Goal: Task Accomplishment & Management: Use online tool/utility

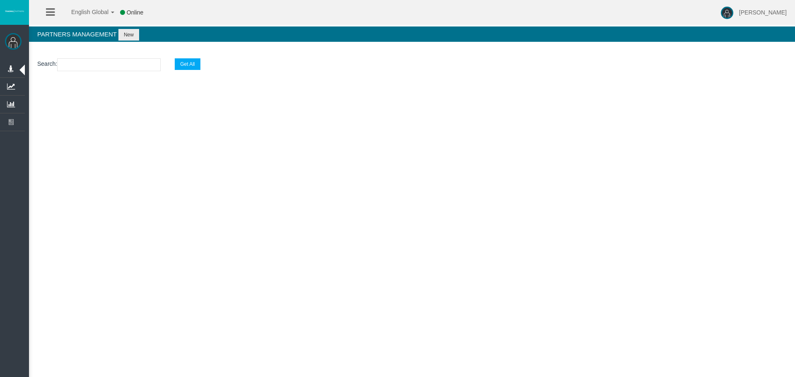
click at [82, 64] on input "text" at bounding box center [109, 64] width 104 height 13
paste input "IBfr2w2"
type input "IBfr2w2"
select select "25"
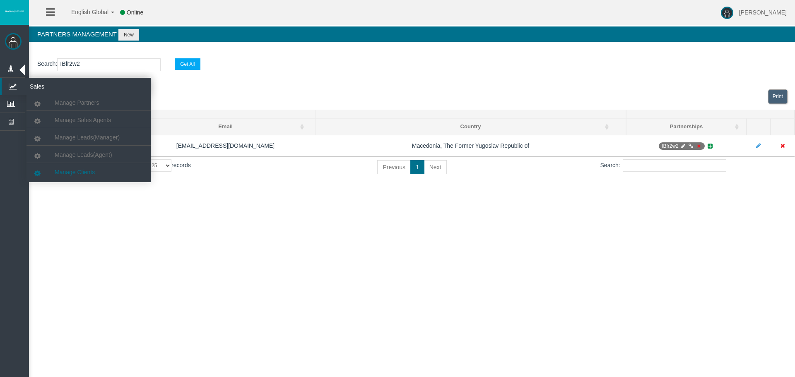
type input "IBfr2w2"
click at [74, 172] on span "Manage Clients" at bounding box center [75, 172] width 40 height 7
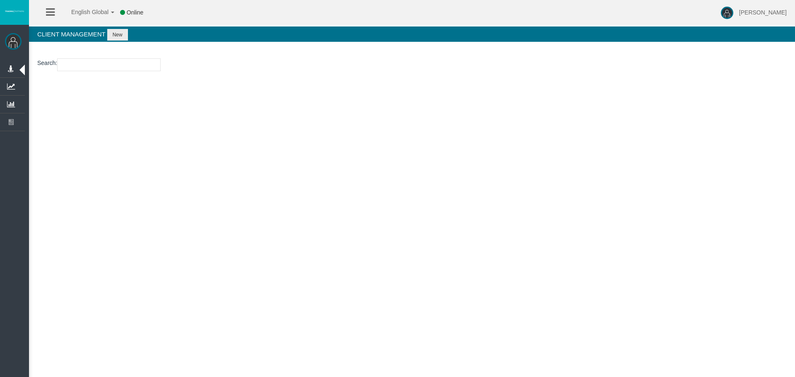
click at [87, 58] on input "number" at bounding box center [109, 64] width 104 height 13
paste input "26112540"
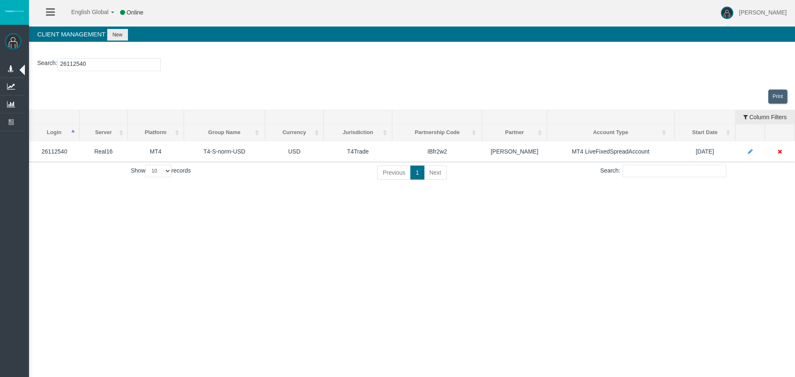
type input "26112540"
click at [443, 215] on div "English Global 简体中文 English Global 日本語 한국어 Online [PERSON_NAME] Help Log Out [P…" at bounding box center [397, 188] width 795 height 377
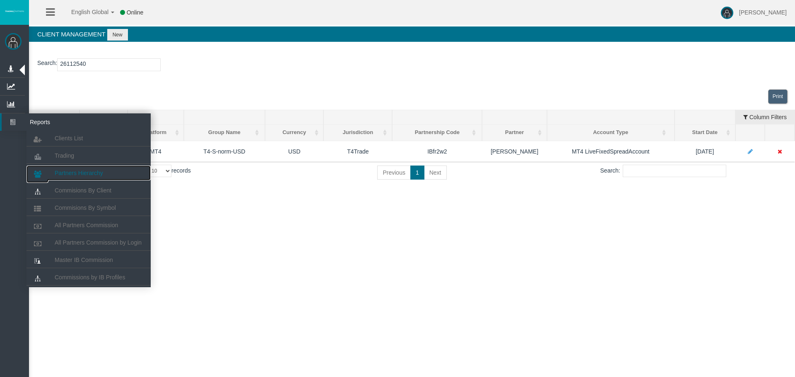
click at [72, 173] on span "Partners Hierarchy" at bounding box center [79, 173] width 48 height 7
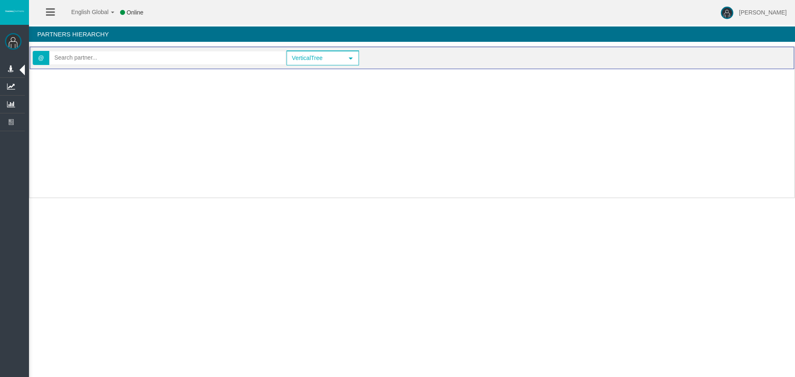
click at [230, 106] on div "Loading..." at bounding box center [412, 131] width 765 height 124
click at [121, 59] on input "text" at bounding box center [168, 57] width 236 height 13
paste input "IBmx8cv"
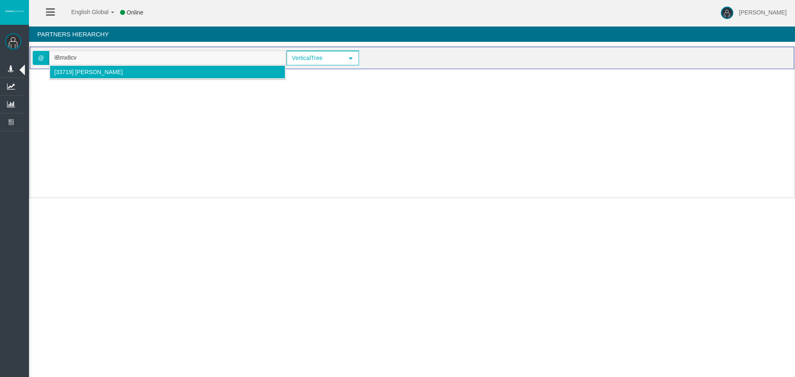
click at [123, 70] on li "[33719] [PERSON_NAME]" at bounding box center [168, 71] width 236 height 13
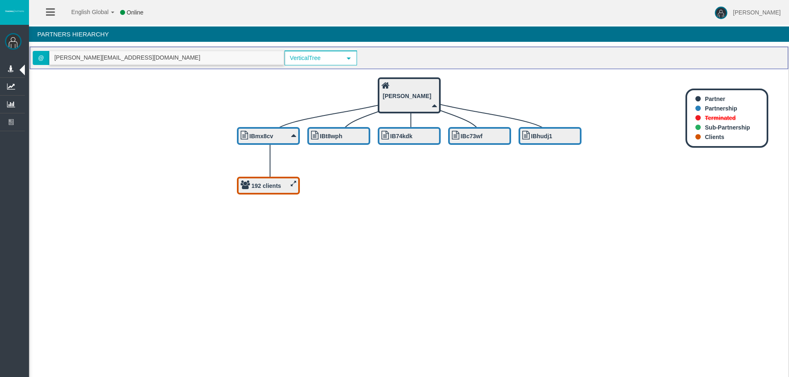
type input "[PERSON_NAME][EMAIL_ADDRESS][DOMAIN_NAME]"
click at [293, 186] on icon at bounding box center [293, 184] width 5 height 6
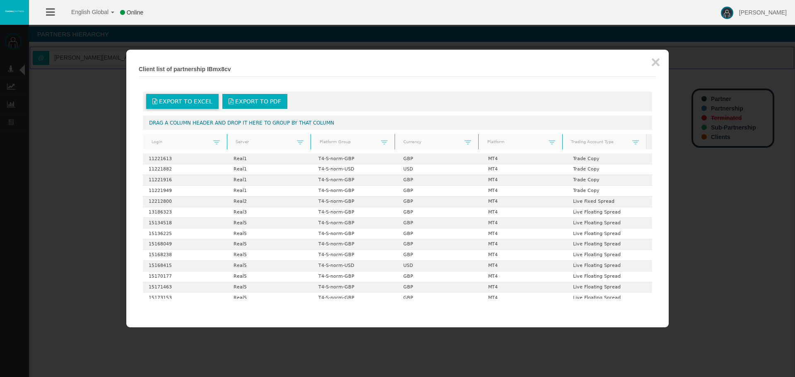
click at [178, 103] on span "Export to Excel" at bounding box center [185, 101] width 53 height 7
drag, startPoint x: 655, startPoint y: 65, endPoint x: 654, endPoint y: 60, distance: 4.6
click at [654, 65] on button "×" at bounding box center [656, 62] width 10 height 17
